Goal: Task Accomplishment & Management: Complete application form

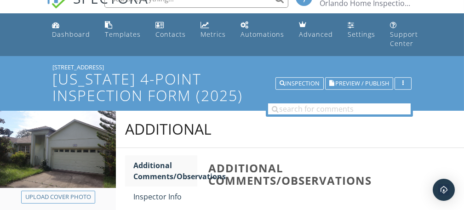
scroll to position [16, 0]
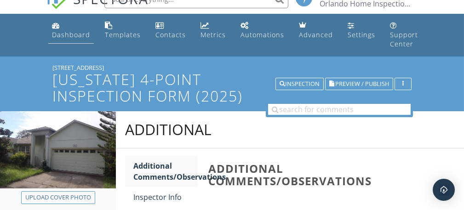
click at [65, 37] on div "Dashboard" at bounding box center [71, 34] width 38 height 9
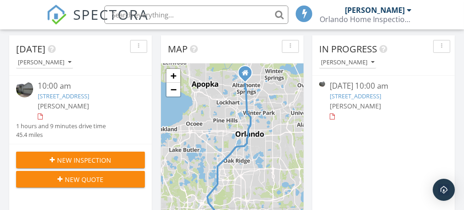
scroll to position [113, 0]
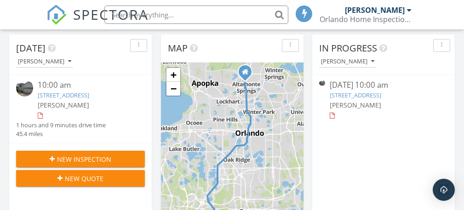
click at [357, 96] on link "451 Acacia Tree Way, Kissimmee, FL 34758" at bounding box center [355, 95] width 51 height 8
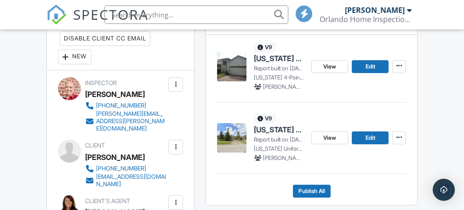
scroll to position [270, 0]
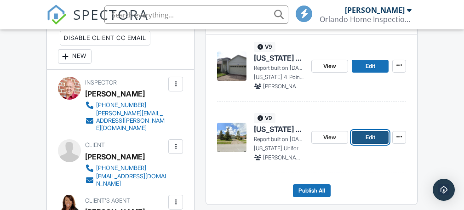
click at [368, 142] on span "Edit" at bounding box center [370, 137] width 10 height 9
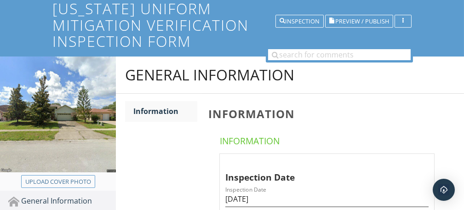
scroll to position [91, 0]
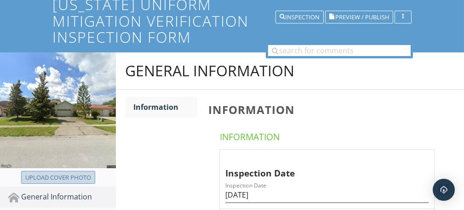
click at [70, 176] on div "Upload cover photo" at bounding box center [58, 177] width 66 height 9
type input "C:\fakepath\IMG_1610.JPG"
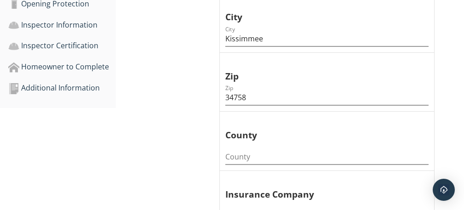
scroll to position [425, 0]
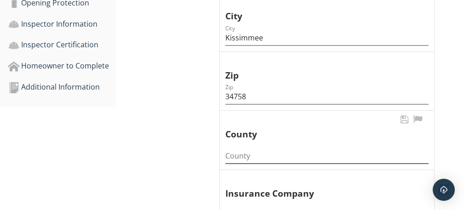
click at [262, 151] on input "County" at bounding box center [326, 155] width 203 height 15
type input "Osceola County"
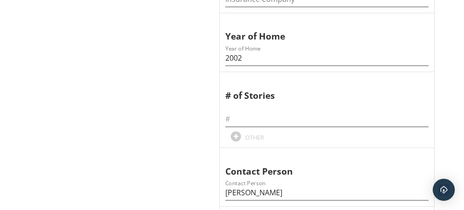
scroll to position [642, 0]
click at [260, 118] on input "text" at bounding box center [326, 118] width 203 height 15
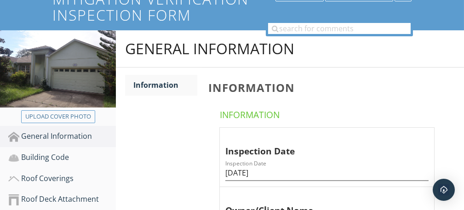
scroll to position [113, 0]
type input "1"
click at [53, 156] on div "Building Code" at bounding box center [62, 158] width 108 height 12
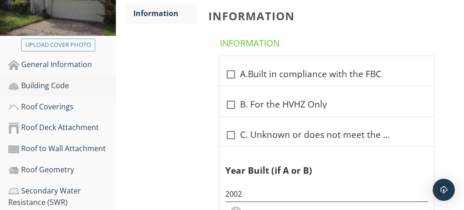
scroll to position [185, 0]
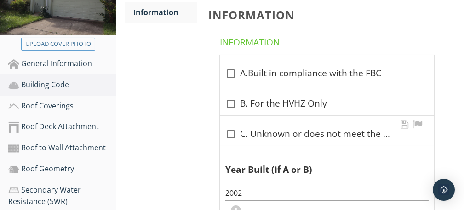
click at [230, 132] on div at bounding box center [231, 134] width 16 height 16
checkbox input "true"
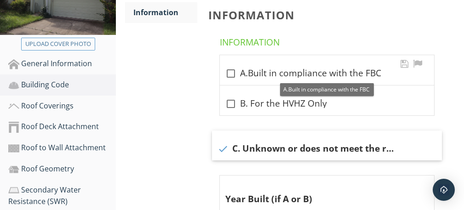
click at [295, 70] on div "check_box_outline_blank A.Built in compliance with the FBC" at bounding box center [326, 73] width 203 height 11
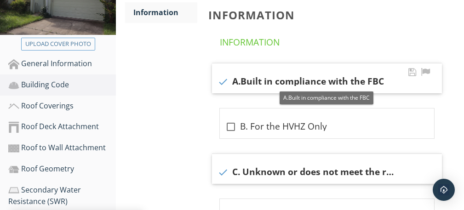
click at [327, 76] on div "check A.Built in compliance with the FBC" at bounding box center [326, 81] width 219 height 11
checkbox input "false"
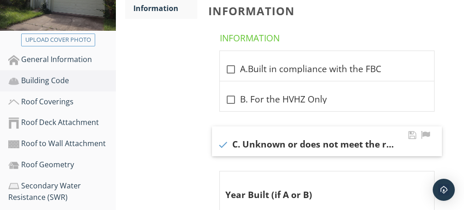
scroll to position [189, 0]
click at [57, 102] on div "Roof Coverings" at bounding box center [62, 102] width 108 height 12
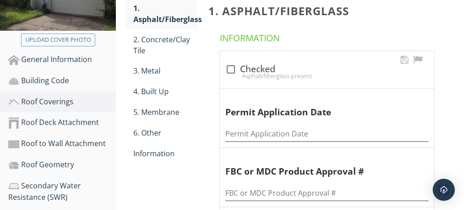
click at [230, 68] on div at bounding box center [231, 70] width 16 height 16
checkbox input "true"
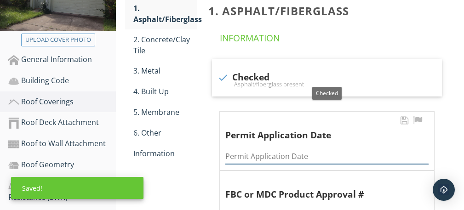
click at [262, 156] on input "Permit Application Date" at bounding box center [326, 156] width 203 height 15
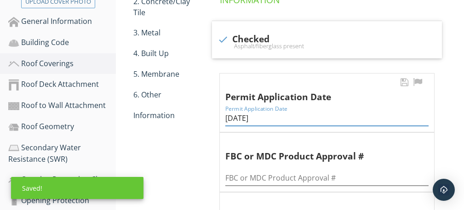
scroll to position [228, 0]
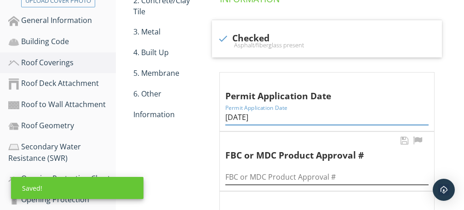
type input "03/30/2023"
click at [262, 173] on input "FBC or MDC Product Approval #" at bounding box center [326, 177] width 203 height 15
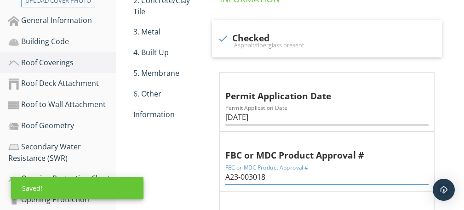
type input "A23-003018"
click at [446, 136] on span "check Checked Asphalt/fiberglass present Permit Application Date Permit Applica…" at bounding box center [328, 159] width 241 height 279
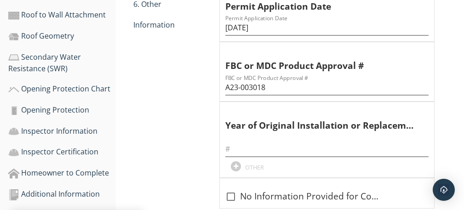
scroll to position [322, 0]
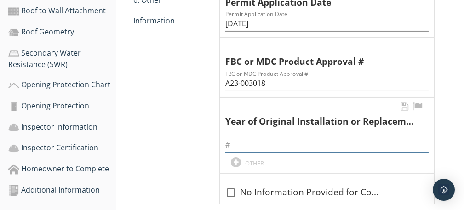
click at [259, 144] on input "text" at bounding box center [326, 144] width 203 height 15
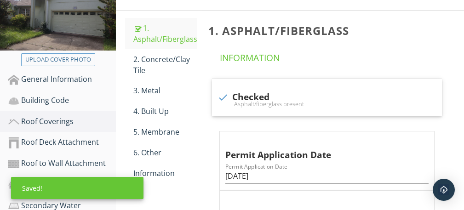
scroll to position [166, 0]
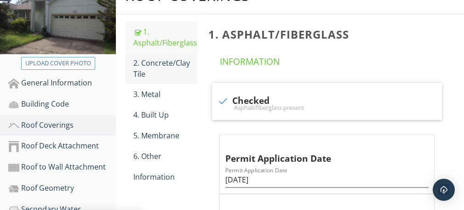
type input "2023"
click at [152, 63] on div "2. Concrete/Clay Tile" at bounding box center [165, 68] width 64 height 22
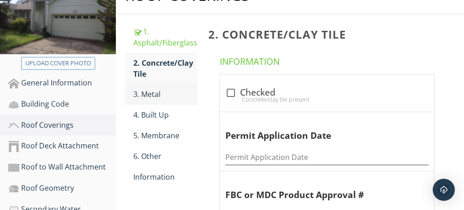
click at [153, 93] on div "3. Metal" at bounding box center [165, 94] width 64 height 11
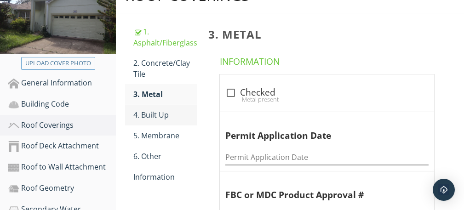
click at [159, 116] on div "4. Built Up" at bounding box center [165, 114] width 64 height 11
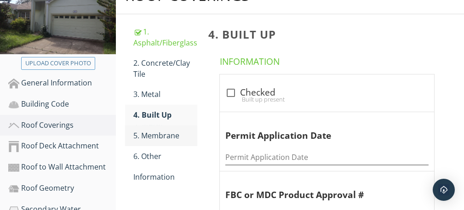
click at [165, 135] on div "5. Membrane" at bounding box center [165, 135] width 64 height 11
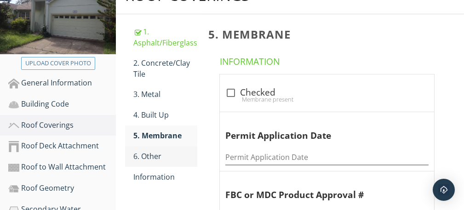
click at [151, 155] on div "6. Other" at bounding box center [165, 156] width 64 height 11
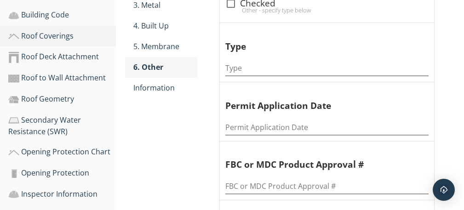
scroll to position [244, 0]
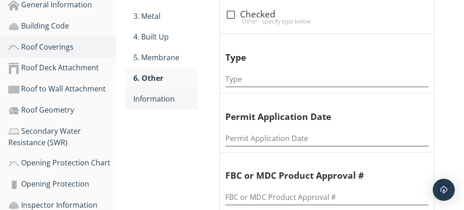
click at [162, 100] on div "Information" at bounding box center [165, 98] width 64 height 11
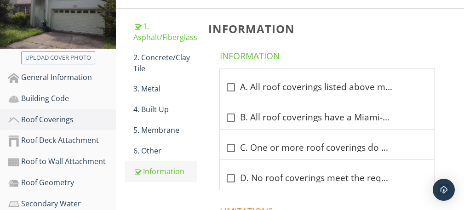
scroll to position [171, 0]
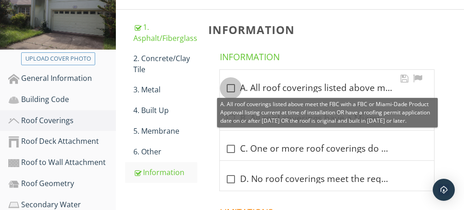
click at [232, 86] on div at bounding box center [231, 88] width 16 height 16
checkbox input "true"
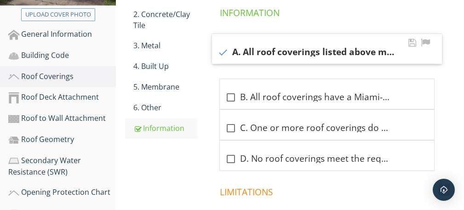
scroll to position [224, 0]
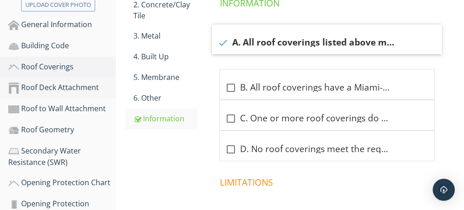
click at [72, 90] on div "Roof Deck Attachment" at bounding box center [62, 88] width 108 height 12
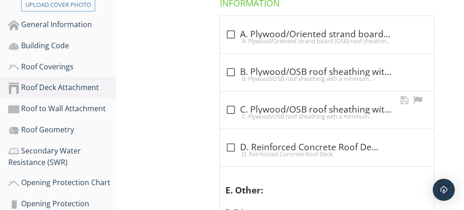
click at [233, 113] on div "C. Plywood/OSB roof sheathing with a minimum thickness of 7/16inch attached to …" at bounding box center [326, 116] width 203 height 7
checkbox input "true"
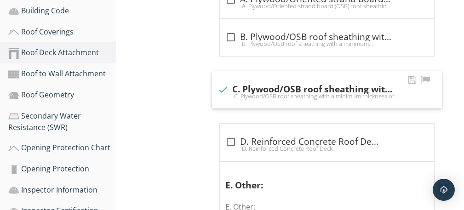
scroll to position [259, 0]
click at [81, 77] on div "Roof to Wall Attachment" at bounding box center [62, 74] width 108 height 12
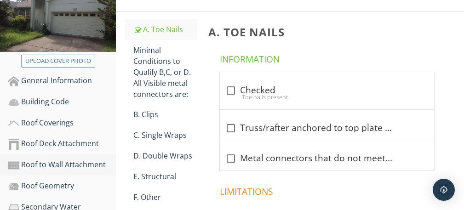
scroll to position [169, 0]
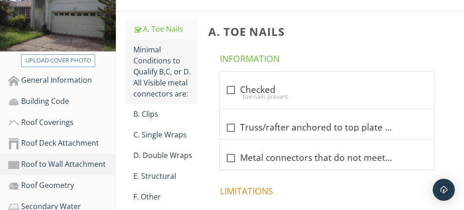
click at [151, 77] on div "Minimal Conditions to Qualify B,C, or D. All Visible metal connectors are:" at bounding box center [165, 71] width 64 height 55
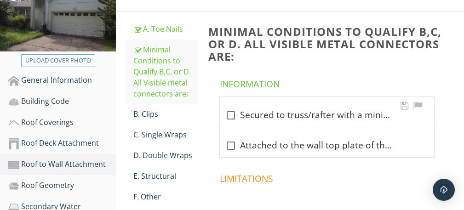
click at [233, 114] on div at bounding box center [231, 116] width 16 height 16
checkbox input "true"
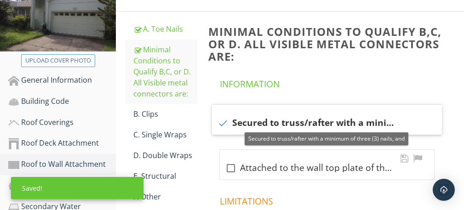
click at [230, 167] on div at bounding box center [231, 168] width 16 height 16
checkbox input "true"
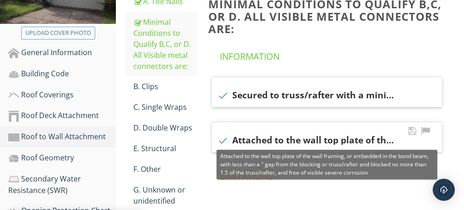
scroll to position [201, 0]
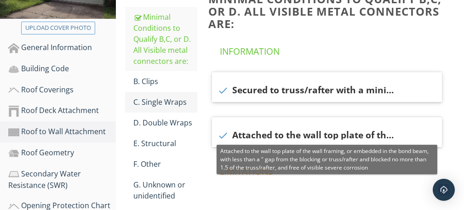
click at [173, 100] on div "C. Single Wraps" at bounding box center [165, 102] width 64 height 11
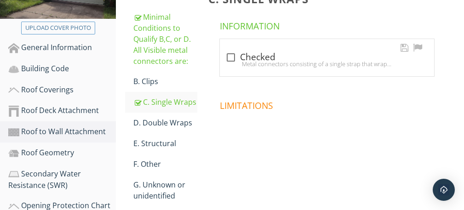
click at [232, 60] on div "Metal connectors consisting of a single strap that wraps over the top of the tr…" at bounding box center [326, 63] width 203 height 7
checkbox input "true"
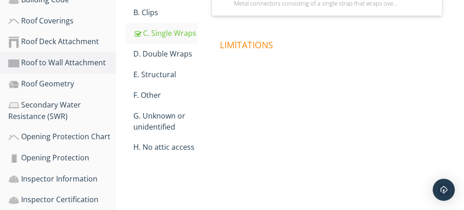
scroll to position [269, 0]
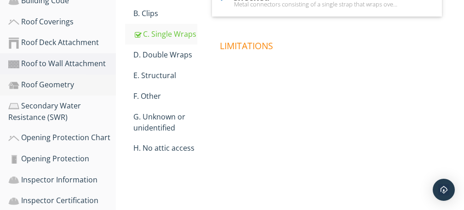
click at [54, 86] on div "Roof Geometry" at bounding box center [62, 85] width 108 height 12
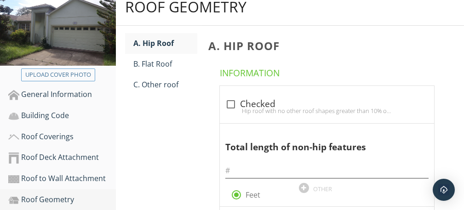
scroll to position [152, 0]
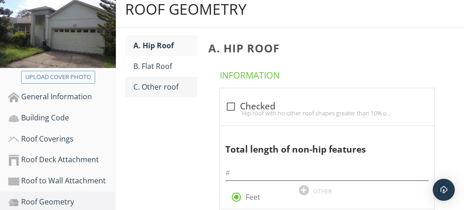
click at [162, 89] on div "C. Other roof" at bounding box center [165, 86] width 64 height 11
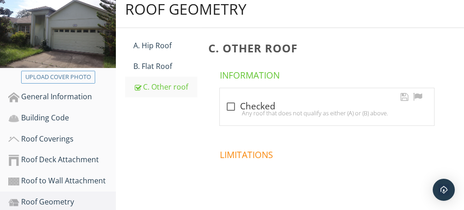
click at [231, 106] on div at bounding box center [231, 107] width 16 height 16
checkbox input "true"
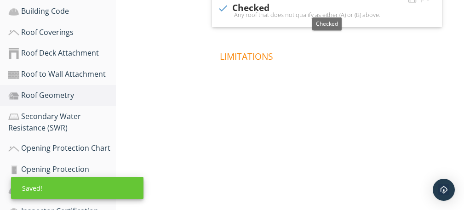
scroll to position [261, 0]
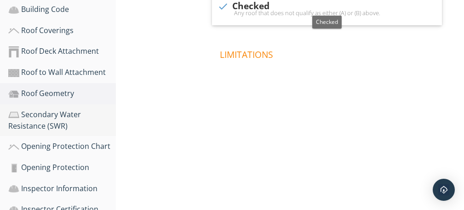
click at [45, 120] on div "Secondary Water Resistance (SWR)" at bounding box center [62, 120] width 108 height 23
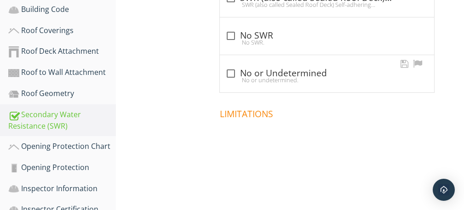
click at [235, 76] on div "No or undetermined." at bounding box center [326, 79] width 203 height 7
checkbox input "true"
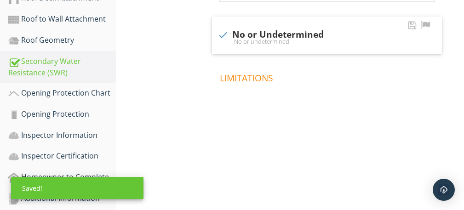
scroll to position [322, 0]
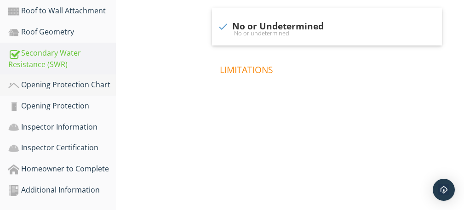
click at [69, 86] on div "Opening Protection Chart" at bounding box center [62, 85] width 108 height 12
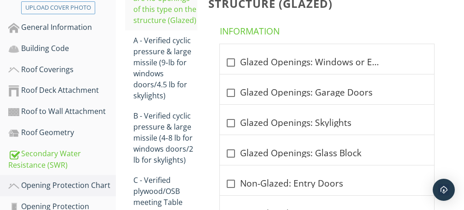
scroll to position [228, 0]
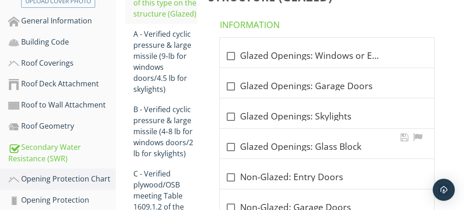
click at [234, 144] on div at bounding box center [231, 147] width 16 height 16
checkbox input "true"
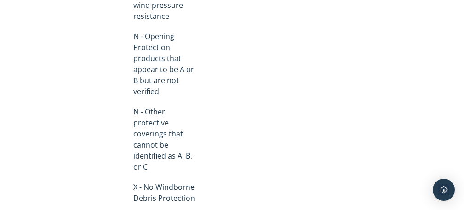
scroll to position [570, 0]
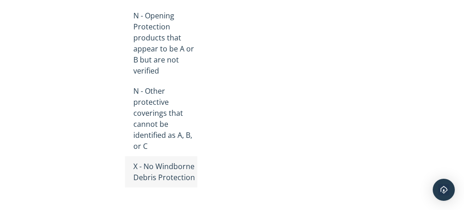
click at [163, 173] on div "X - No Windborne Debris Protection" at bounding box center [165, 172] width 64 height 22
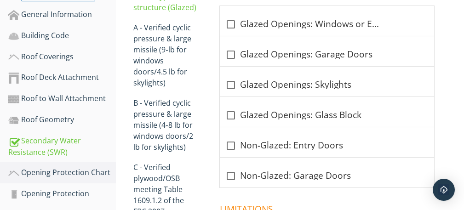
scroll to position [232, 0]
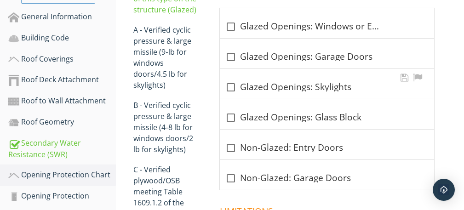
click at [235, 85] on div at bounding box center [231, 88] width 16 height 16
checkbox input "true"
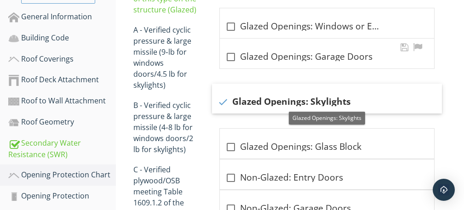
click at [232, 56] on div at bounding box center [231, 57] width 16 height 16
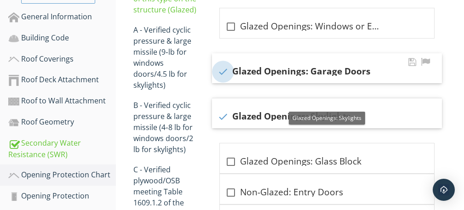
checkbox input "true"
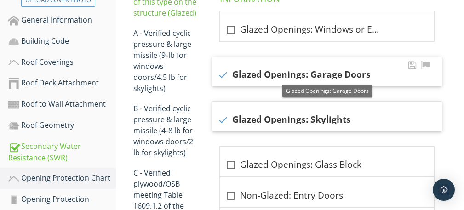
scroll to position [228, 0]
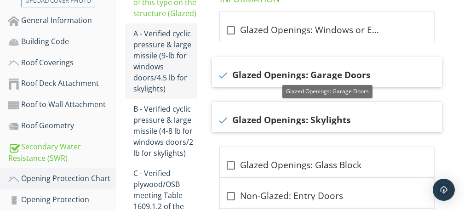
click at [159, 55] on div "A - Verified cyclic pressure & large missile (9‐lb for windows doors/4.5 lb for…" at bounding box center [165, 61] width 64 height 66
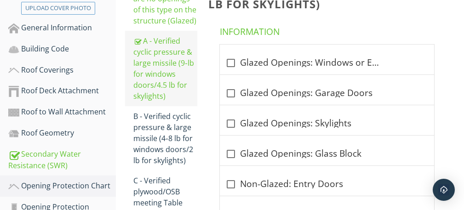
scroll to position [222, 0]
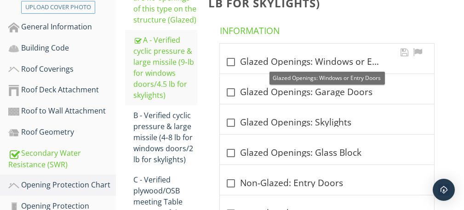
click at [232, 61] on div at bounding box center [231, 62] width 16 height 16
checkbox input "true"
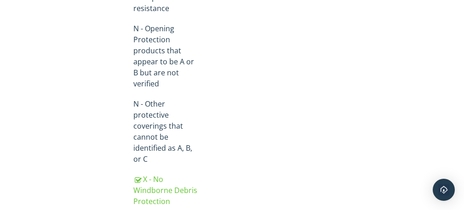
scroll to position [581, 0]
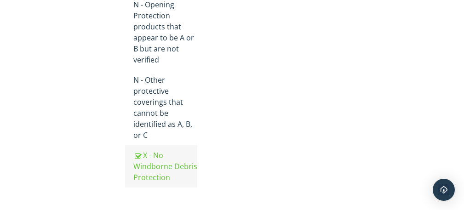
click at [137, 156] on div at bounding box center [137, 156] width 8 height 9
click at [160, 170] on div "X - No Windborne Debris Protection" at bounding box center [165, 166] width 64 height 33
click at [137, 158] on div at bounding box center [137, 156] width 8 height 9
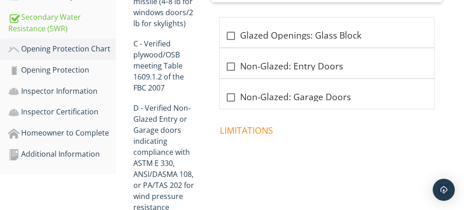
scroll to position [356, 0]
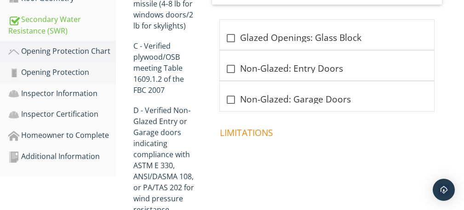
click at [68, 74] on div "Opening Protection" at bounding box center [62, 73] width 108 height 12
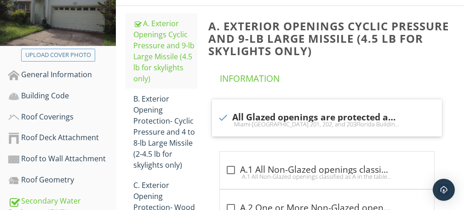
scroll to position [176, 0]
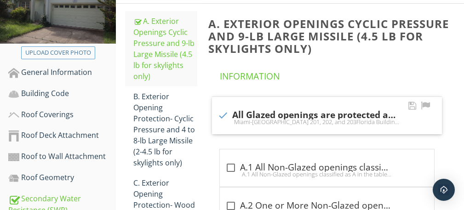
click at [225, 114] on div at bounding box center [223, 116] width 16 height 16
checkbox input "false"
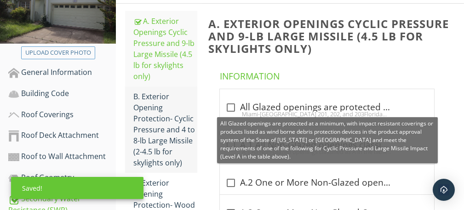
click at [147, 119] on div "B. Exterior Opening Protection- Cyclic Pressure and 4 to 8-lb Large Missile (2-…" at bounding box center [165, 129] width 64 height 77
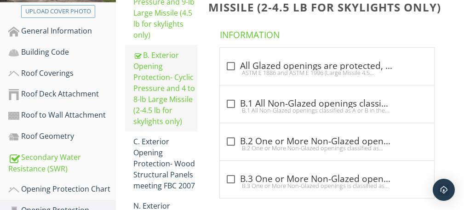
scroll to position [220, 0]
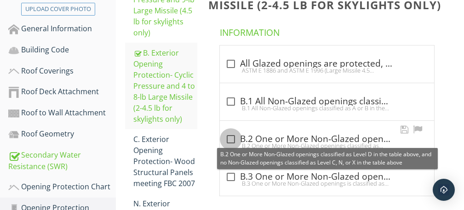
click at [230, 136] on div at bounding box center [231, 139] width 16 height 16
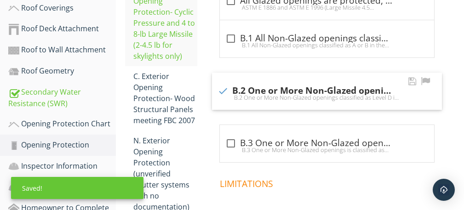
scroll to position [293, 0]
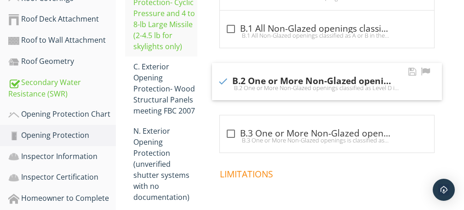
click at [225, 84] on div "B.2 One or More Non-Glazed openings classified as Level D in the table above, a…" at bounding box center [326, 87] width 219 height 7
checkbox input "false"
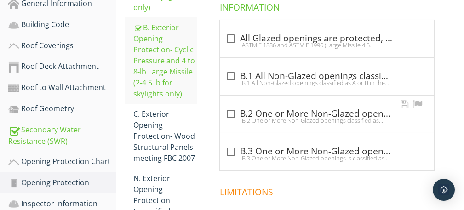
scroll to position [236, 0]
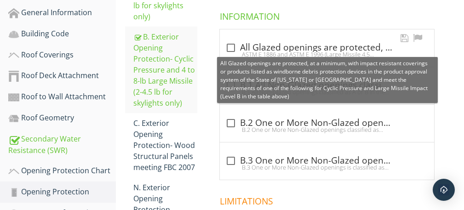
click at [301, 46] on div "check_box_outline_blank All Glazed openings are protected, at a minimum, with i…" at bounding box center [326, 47] width 203 height 11
checkbox input "true"
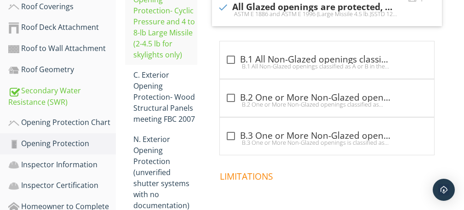
scroll to position [290, 0]
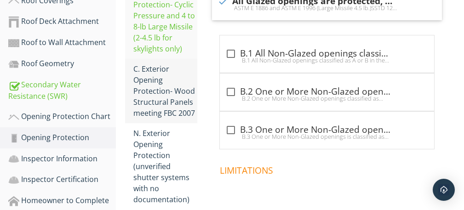
click at [163, 94] on div "C. Exterior Opening Protection- Wood Structural Panels meeting FBC 2007" at bounding box center [165, 90] width 64 height 55
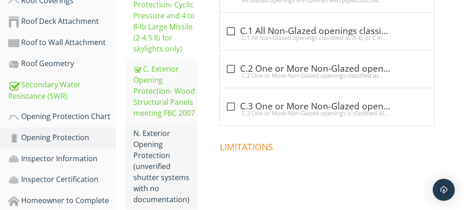
click at [149, 164] on div "N. Exterior Opening Protection (unverified shutter systems with no documentatio…" at bounding box center [165, 166] width 64 height 77
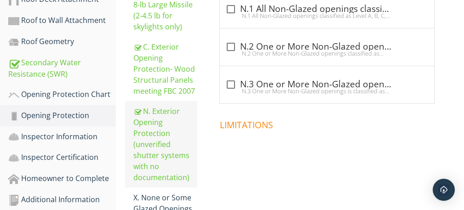
scroll to position [333, 0]
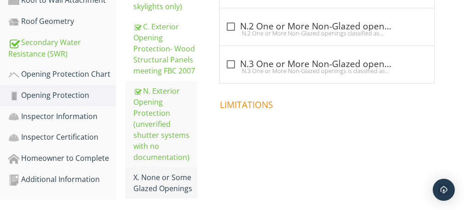
click at [165, 172] on div "X. None or Some Glazed Openings" at bounding box center [165, 183] width 64 height 22
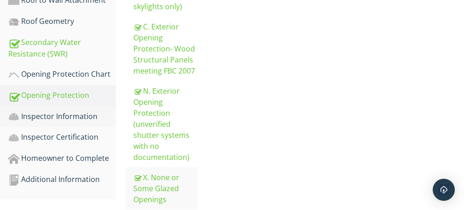
click at [76, 123] on link "Inspector Information" at bounding box center [62, 116] width 108 height 21
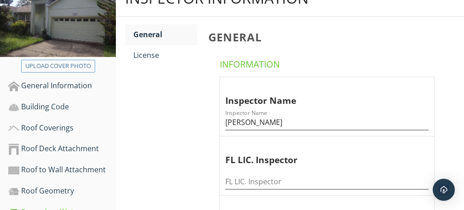
scroll to position [162, 0]
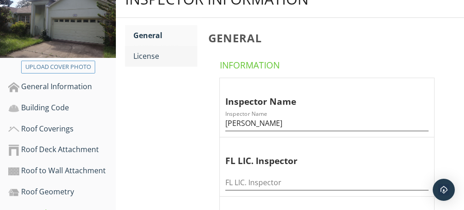
click at [156, 55] on div "License" at bounding box center [165, 56] width 64 height 11
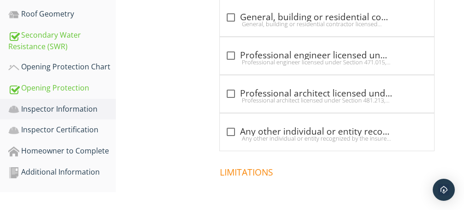
scroll to position [346, 0]
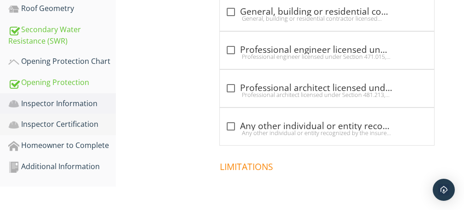
click at [68, 128] on div "Inspector Certification" at bounding box center [62, 125] width 108 height 12
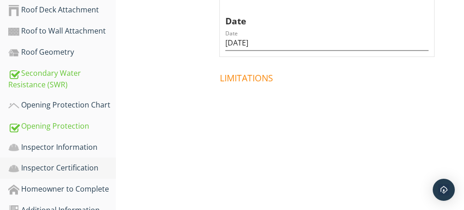
scroll to position [322, 0]
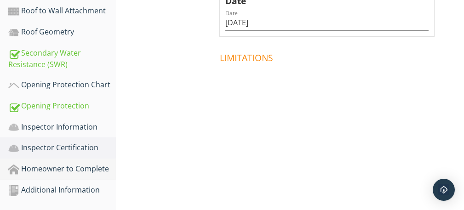
click at [74, 171] on div "Homeowner to Complete" at bounding box center [62, 169] width 108 height 12
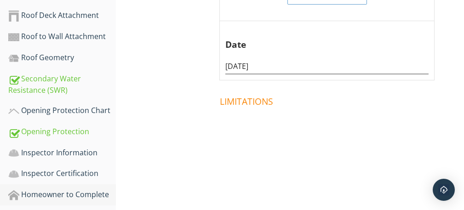
scroll to position [322, 0]
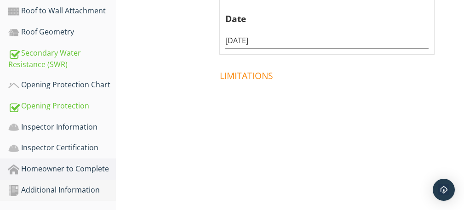
click at [72, 191] on div "Additional Information" at bounding box center [62, 190] width 108 height 12
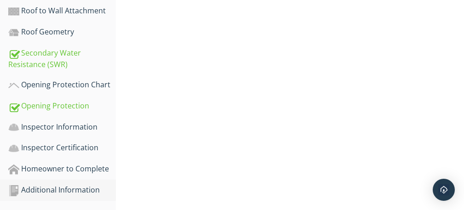
click at [78, 191] on div "Additional Information" at bounding box center [62, 190] width 108 height 12
click at [78, 190] on div "Additional Information" at bounding box center [62, 190] width 108 height 12
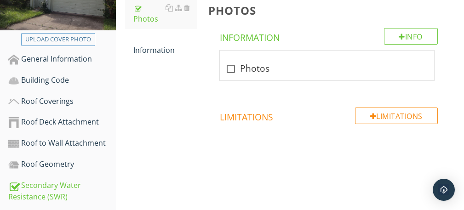
scroll to position [190, 0]
click at [232, 68] on div at bounding box center [231, 69] width 16 height 16
checkbox input "true"
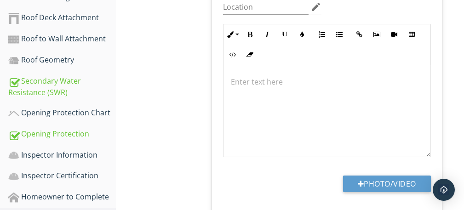
scroll to position [294, 0]
click at [376, 185] on button "Photo/Video" at bounding box center [387, 184] width 88 height 17
type input "C:\fakepath\IMG_1429.JPG"
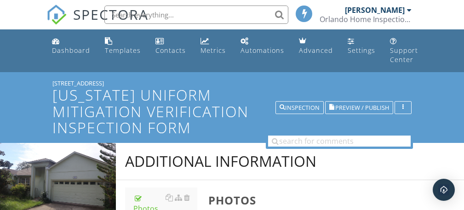
scroll to position [731, 0]
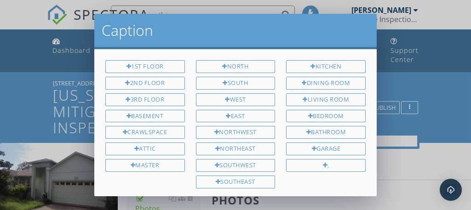
scroll to position [731, 0]
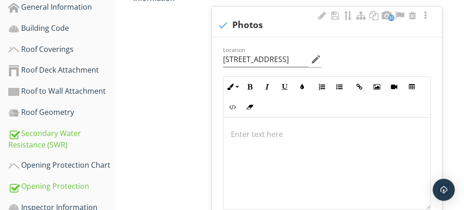
click at [269, 133] on p at bounding box center [327, 134] width 192 height 11
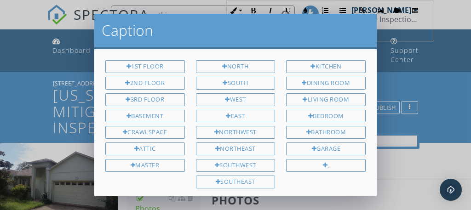
scroll to position [409, 0]
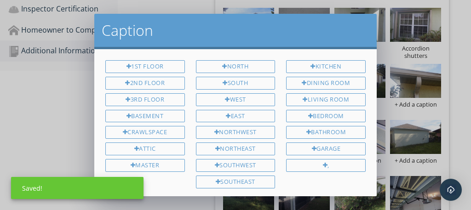
scroll to position [80, 0]
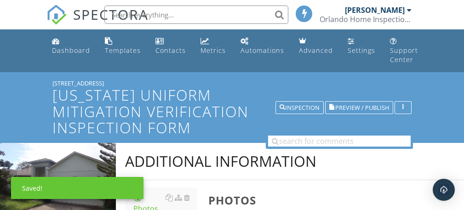
scroll to position [602, 0]
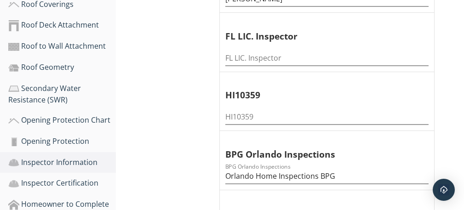
scroll to position [288, 0]
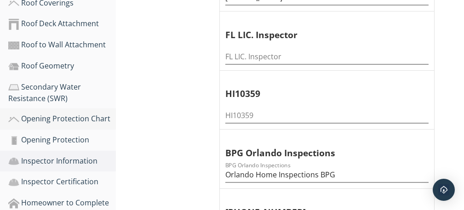
click at [81, 118] on div "Opening Protection Chart" at bounding box center [62, 119] width 108 height 12
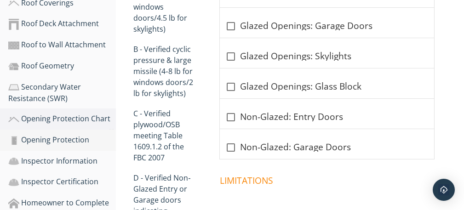
click at [72, 144] on div "Opening Protection" at bounding box center [62, 140] width 108 height 12
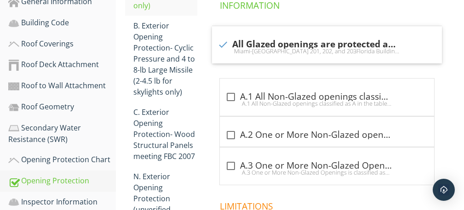
scroll to position [245, 0]
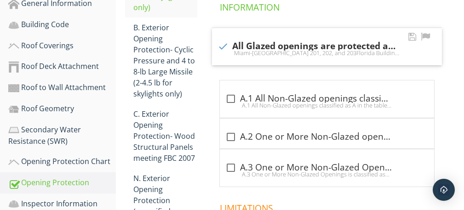
click at [226, 42] on div at bounding box center [223, 47] width 16 height 16
checkbox input "false"
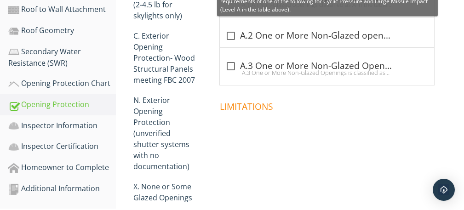
scroll to position [325, 0]
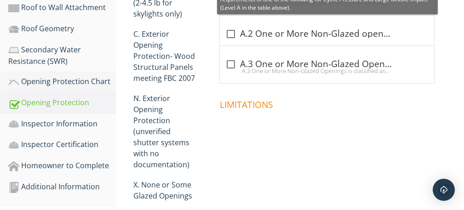
click at [80, 85] on div "Opening Protection Chart" at bounding box center [62, 82] width 108 height 12
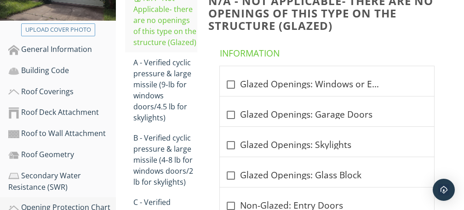
scroll to position [208, 0]
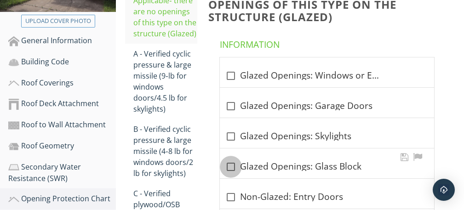
click at [228, 167] on div at bounding box center [231, 167] width 16 height 16
checkbox input "true"
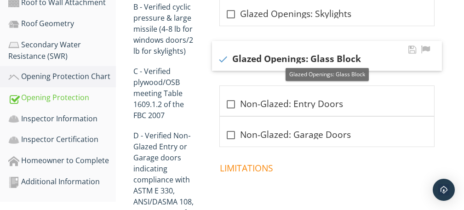
scroll to position [335, 0]
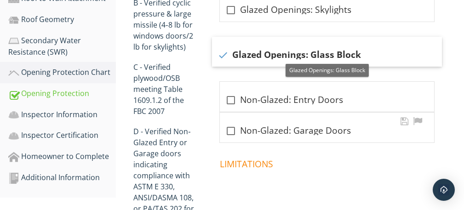
click at [231, 131] on div at bounding box center [231, 131] width 16 height 16
checkbox input "true"
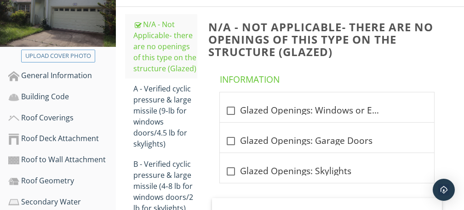
scroll to position [174, 0]
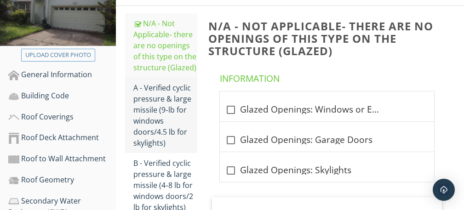
click at [156, 120] on div "A - Verified cyclic pressure & large missile (9‐lb for windows doors/4.5 lb for…" at bounding box center [165, 115] width 64 height 66
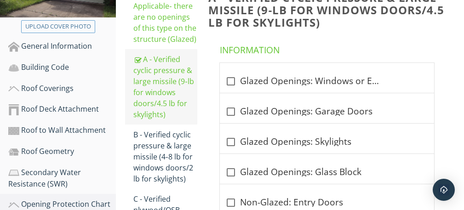
scroll to position [206, 0]
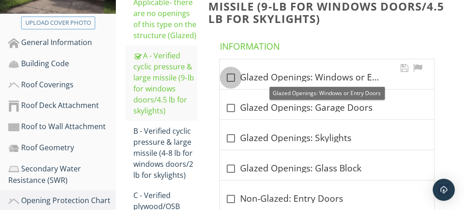
click at [231, 77] on div at bounding box center [231, 78] width 16 height 16
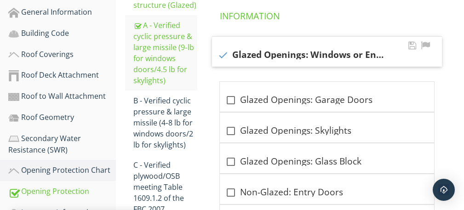
scroll to position [238, 0]
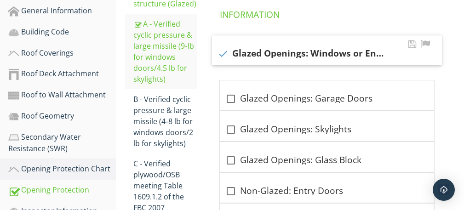
click at [222, 55] on div at bounding box center [223, 54] width 16 height 16
checkbox input "false"
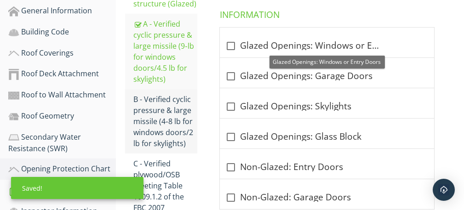
click at [165, 117] on div "B - Verified cyclic pressure & large missile (4‐8 lb for windows doors/2 lb for…" at bounding box center [165, 121] width 64 height 55
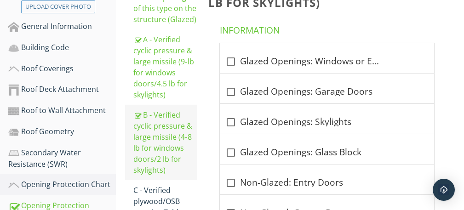
scroll to position [222, 0]
click at [230, 60] on div at bounding box center [231, 62] width 16 height 16
checkbox input "true"
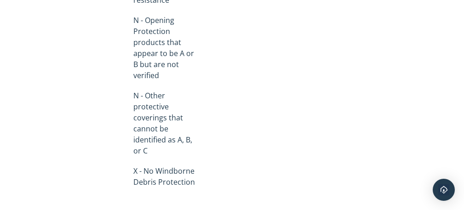
scroll to position [581, 0]
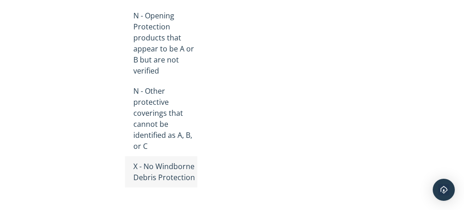
click at [164, 169] on div "X - No Windborne Debris Protection" at bounding box center [165, 172] width 64 height 22
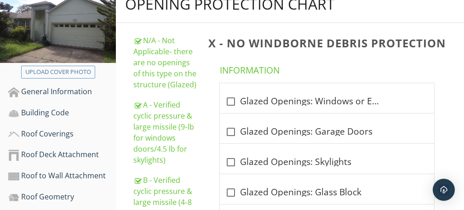
scroll to position [165, 0]
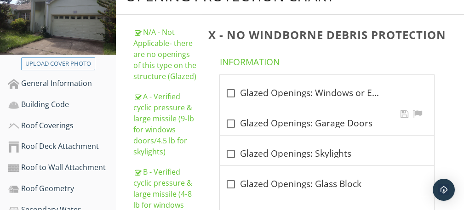
click at [233, 125] on div at bounding box center [231, 124] width 16 height 16
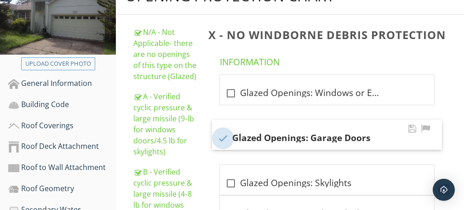
checkbox input "true"
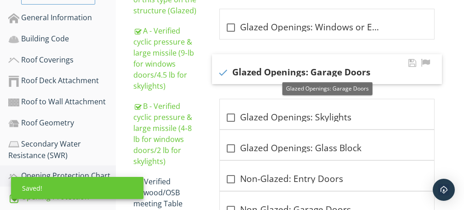
scroll to position [233, 0]
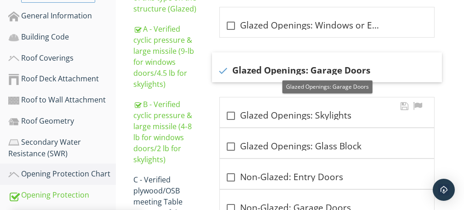
click at [234, 115] on div at bounding box center [231, 116] width 16 height 16
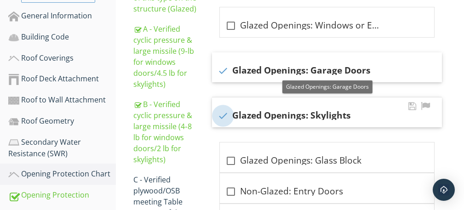
checkbox input "true"
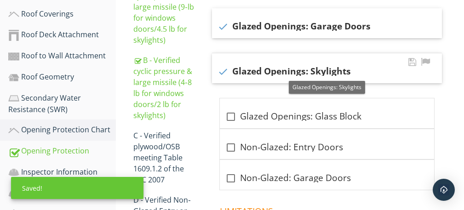
scroll to position [293, 0]
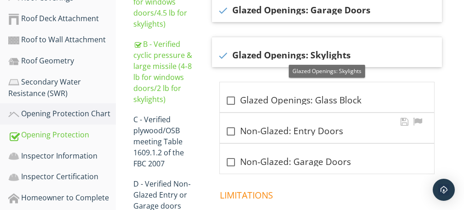
click at [231, 131] on div at bounding box center [231, 132] width 16 height 16
checkbox input "true"
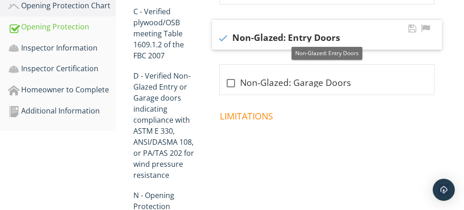
scroll to position [398, 0]
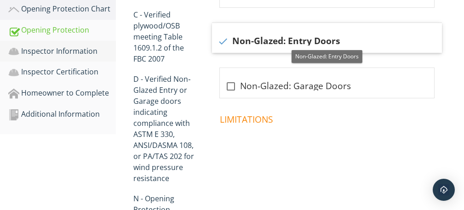
click at [65, 49] on div "Inspector Information" at bounding box center [62, 52] width 108 height 12
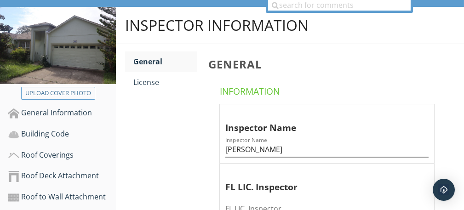
scroll to position [137, 0]
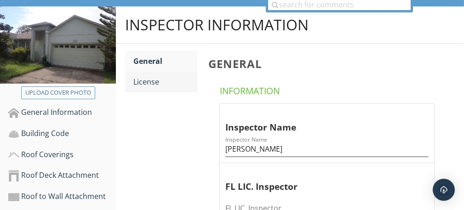
click at [148, 83] on div "License" at bounding box center [165, 81] width 64 height 11
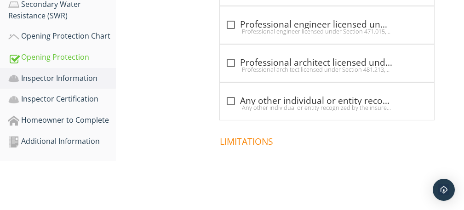
scroll to position [371, 0]
click at [78, 100] on div "Inspector Certification" at bounding box center [62, 99] width 108 height 12
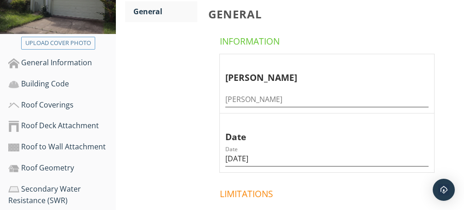
scroll to position [193, 0]
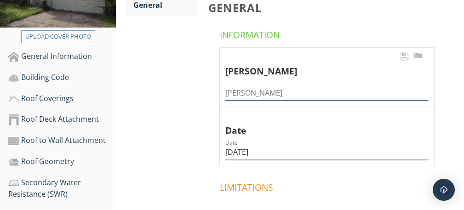
click at [292, 95] on input "Harry Gordon" at bounding box center [326, 92] width 203 height 15
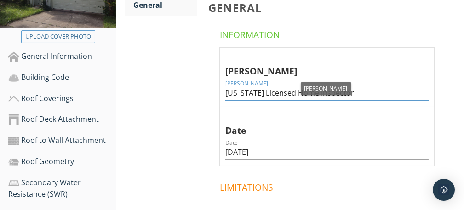
type input "Florida Licensed Home Inspector"
click at [452, 100] on div "General Information Harry Gordon Harry Gordon Florida Licensed Home Inspector D…" at bounding box center [333, 117] width 261 height 258
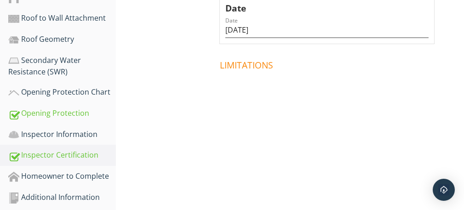
scroll to position [322, 0]
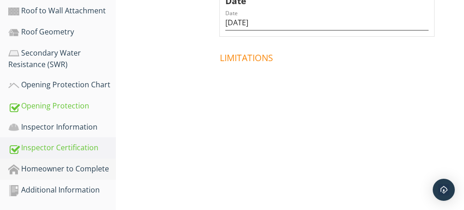
click at [85, 169] on div "Homeowner to Complete" at bounding box center [62, 169] width 108 height 12
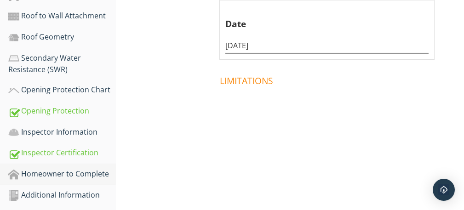
scroll to position [322, 0]
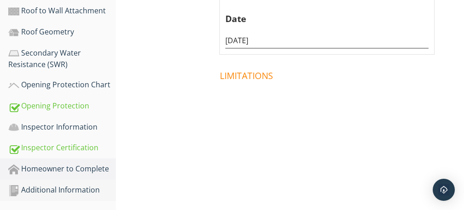
click at [72, 192] on div "Additional Information" at bounding box center [62, 190] width 108 height 12
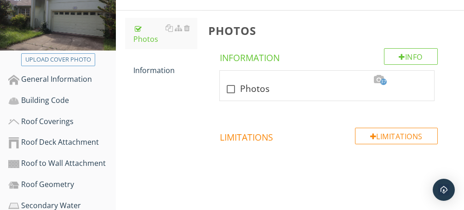
scroll to position [167, 0]
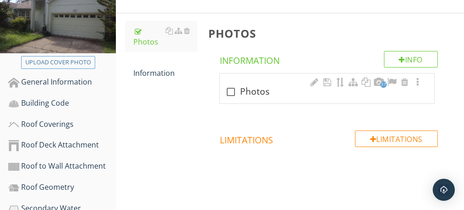
click at [229, 94] on div at bounding box center [231, 92] width 16 height 16
checkbox input "true"
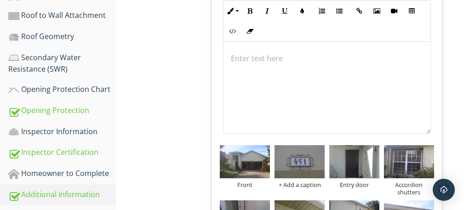
scroll to position [286, 0]
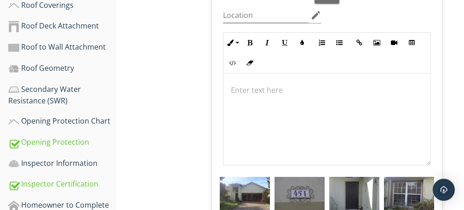
click at [260, 90] on p at bounding box center [327, 90] width 192 height 11
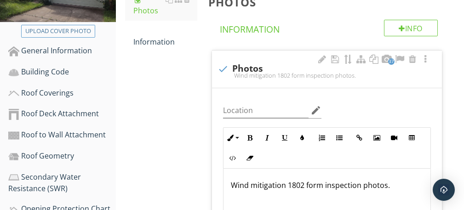
scroll to position [192, 0]
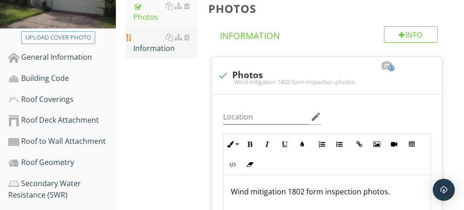
click at [157, 50] on div "Information" at bounding box center [165, 43] width 64 height 22
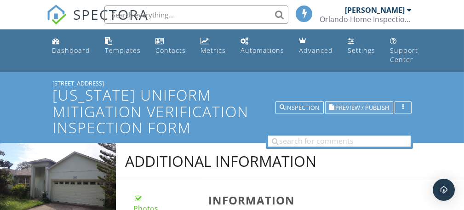
click at [353, 108] on span "Preview / Publish" at bounding box center [362, 108] width 54 height 6
